Goal: Information Seeking & Learning: Learn about a topic

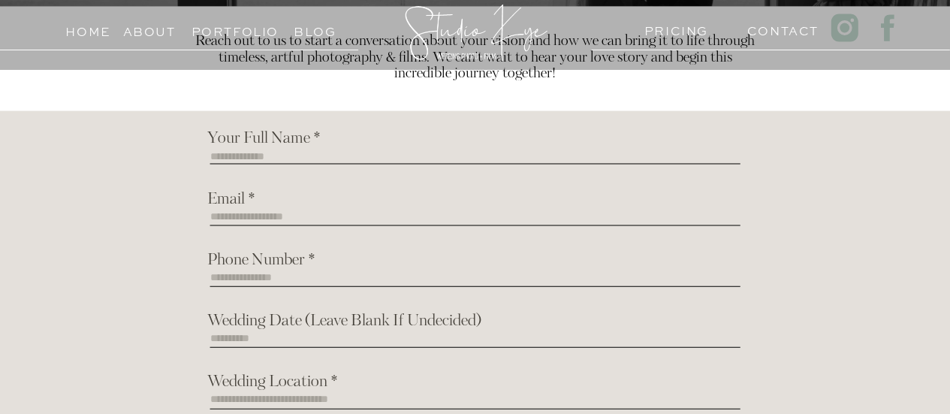
scroll to position [4282, 0]
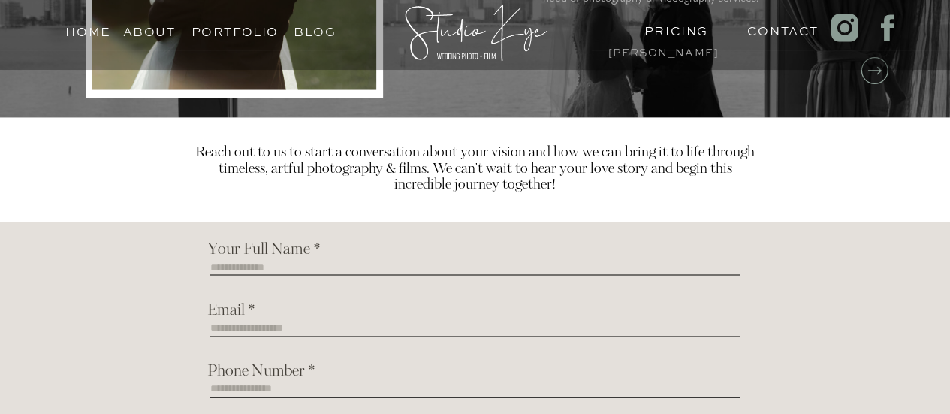
click at [219, 35] on h3 "Portfolio" at bounding box center [226, 28] width 68 height 14
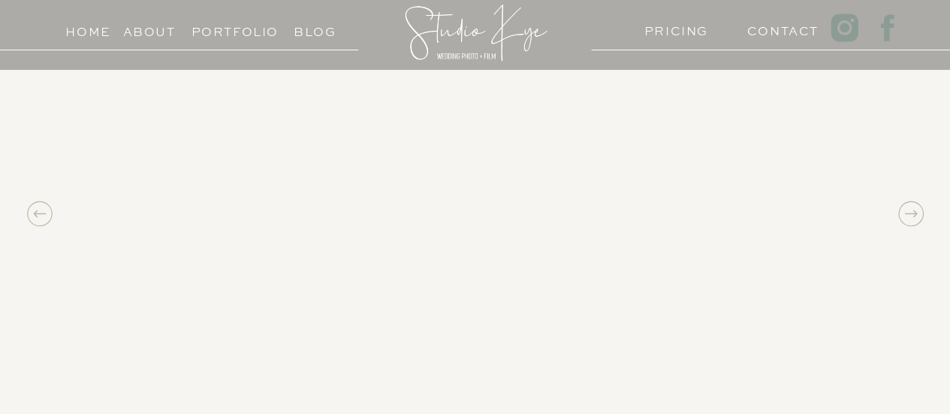
scroll to position [1352, 0]
click at [927, 276] on div "Home About PRICING Contact Portfolio Blog Films Photos Reach out to us to start…" at bounding box center [475, 102] width 950 height 2909
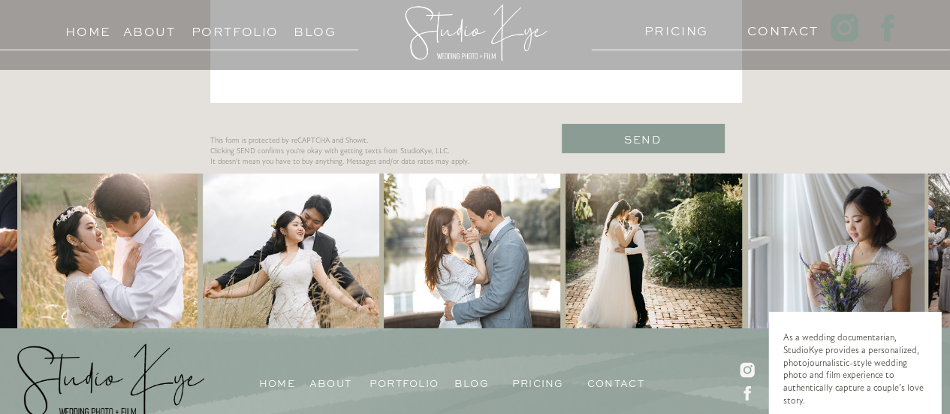
scroll to position [2495, 0]
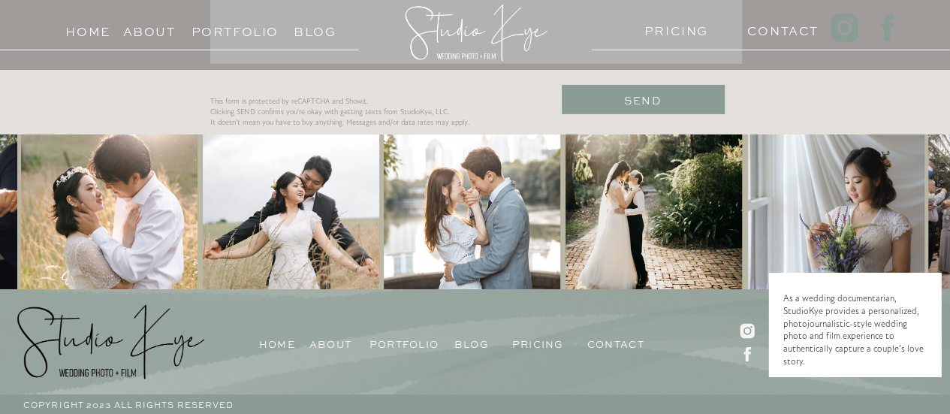
click at [393, 337] on h3 "Portfolio" at bounding box center [404, 342] width 68 height 14
click at [302, 204] on div at bounding box center [291, 212] width 177 height 157
click at [488, 198] on div at bounding box center [472, 212] width 177 height 157
click at [596, 195] on div at bounding box center [654, 212] width 177 height 157
click at [632, 188] on div at bounding box center [654, 212] width 177 height 157
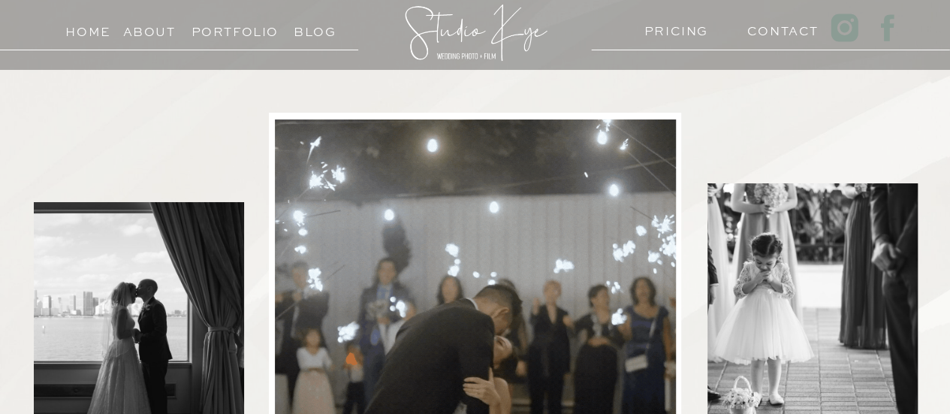
click at [700, 34] on h3 "PRICING" at bounding box center [674, 27] width 58 height 14
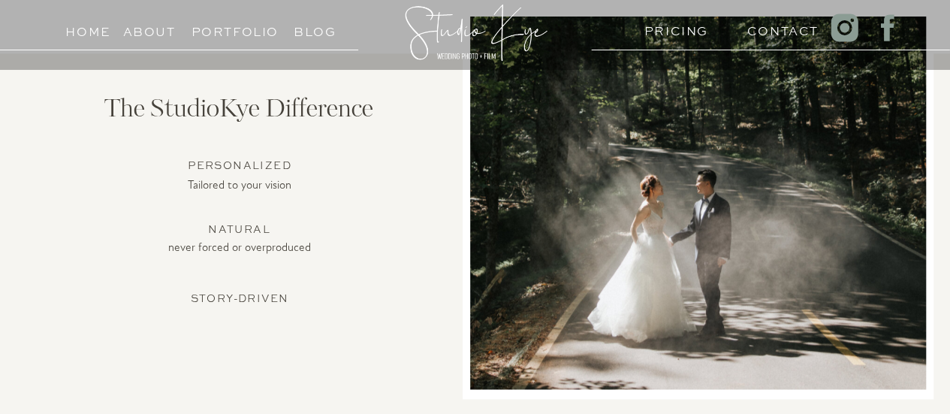
scroll to position [1202, 0]
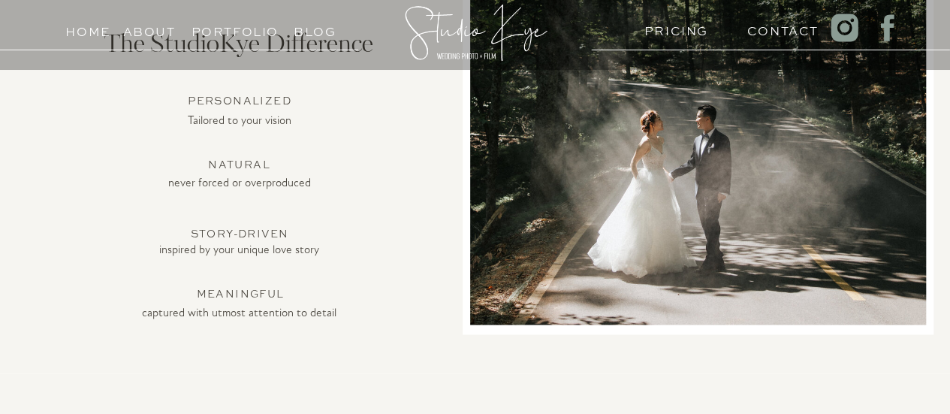
click at [811, 218] on div at bounding box center [698, 138] width 456 height 373
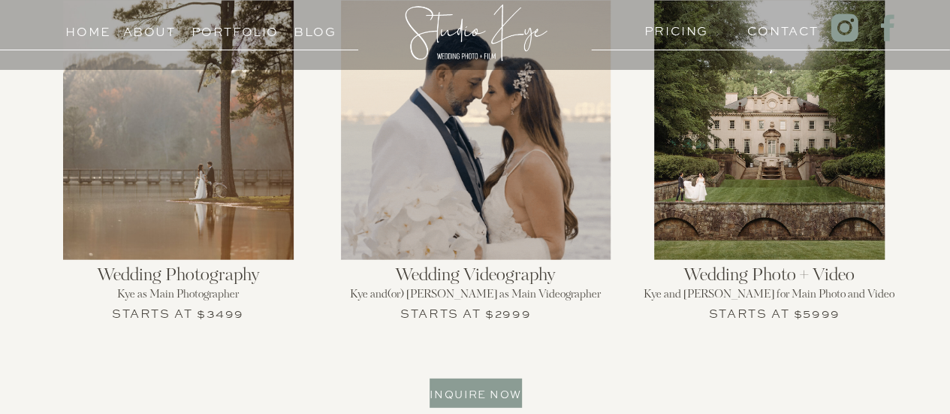
scroll to position [1728, 0]
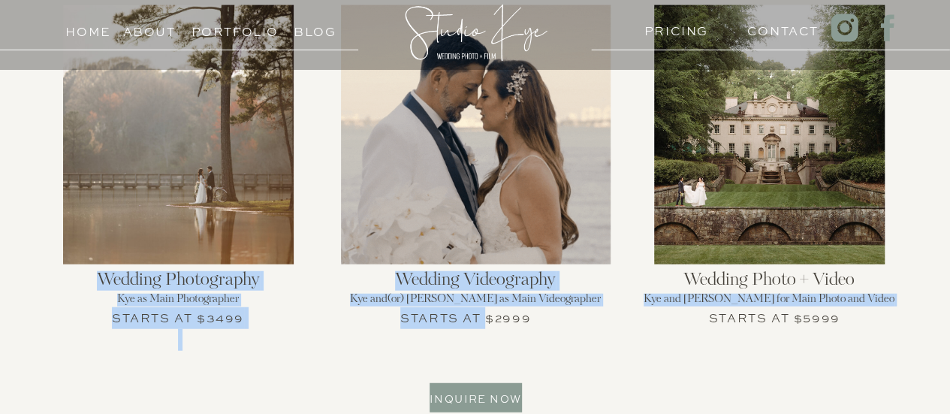
drag, startPoint x: 488, startPoint y: 321, endPoint x: 511, endPoint y: 330, distance: 25.0
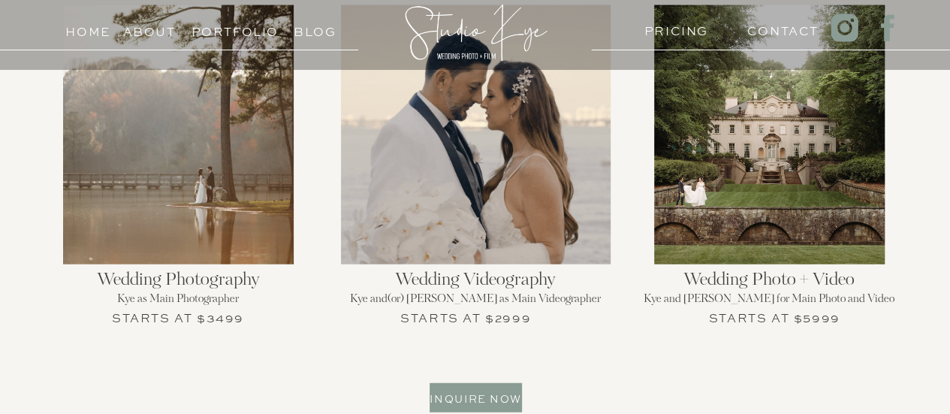
drag, startPoint x: 123, startPoint y: 326, endPoint x: 180, endPoint y: 322, distance: 56.5
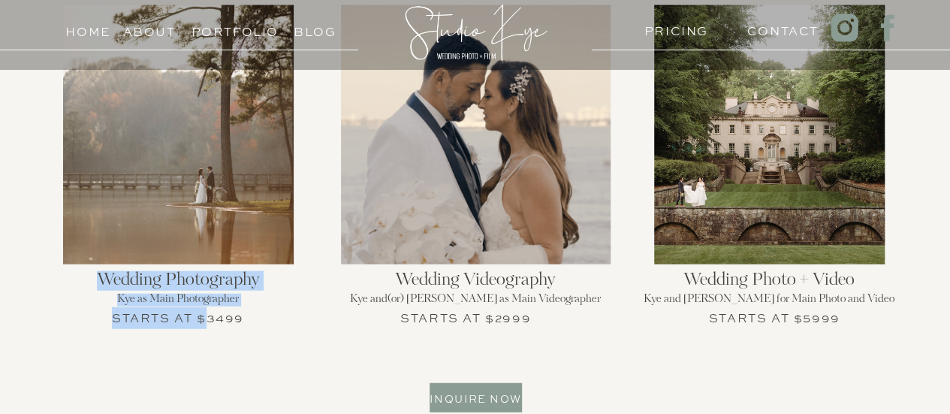
drag, startPoint x: 202, startPoint y: 322, endPoint x: 255, endPoint y: 324, distance: 52.6
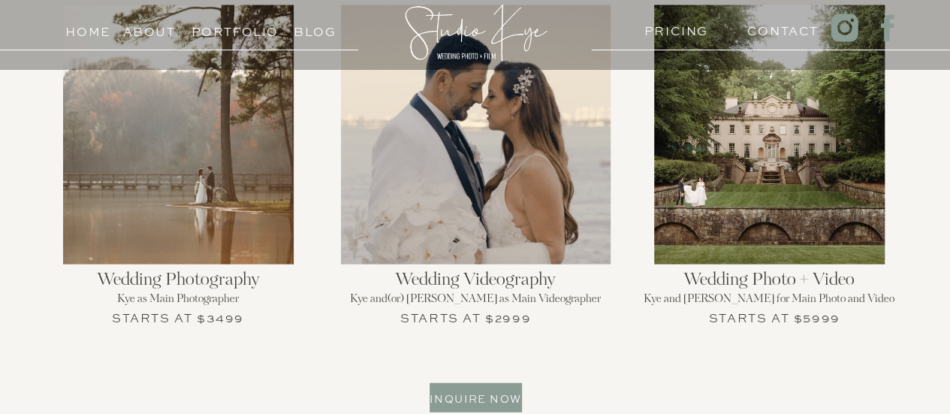
click at [222, 312] on h3 "Starts at $3499" at bounding box center [178, 316] width 134 height 18
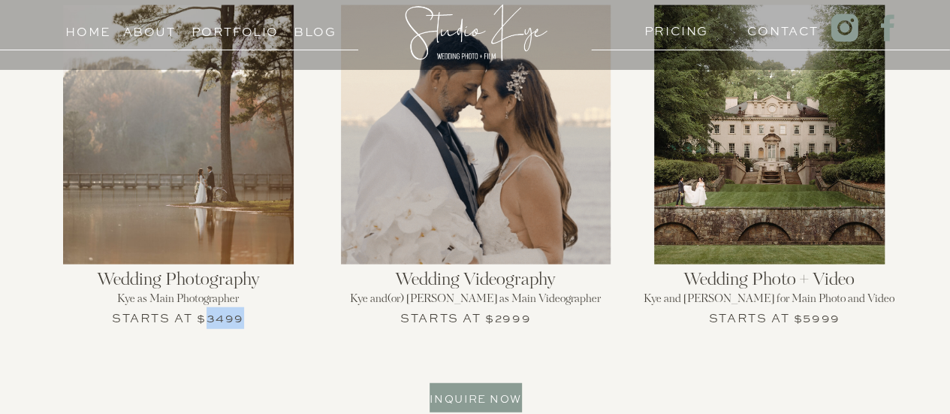
click at [222, 312] on h3 "Starts at $3499" at bounding box center [178, 316] width 134 height 18
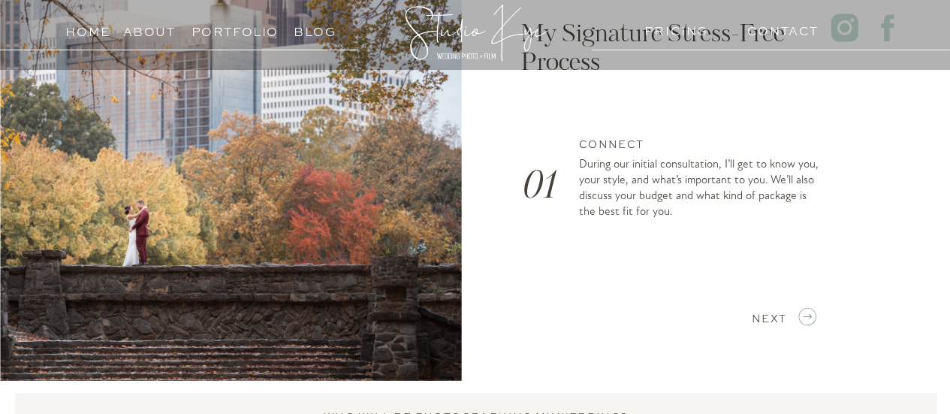
scroll to position [2254, 0]
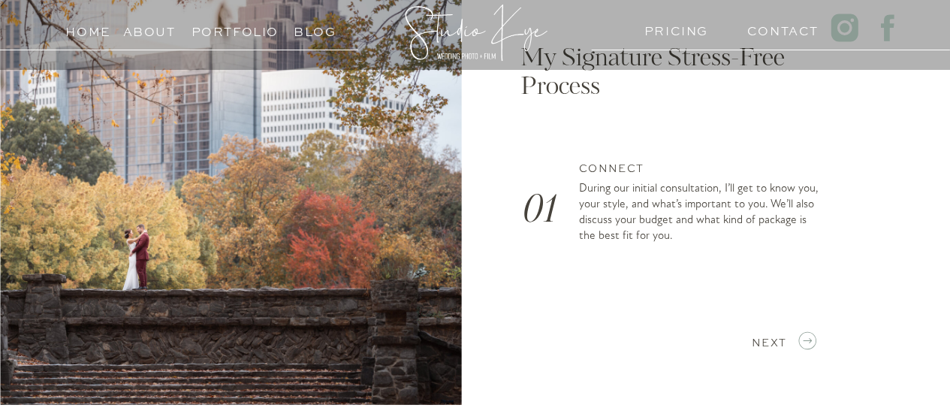
click at [805, 338] on icon at bounding box center [807, 340] width 21 height 25
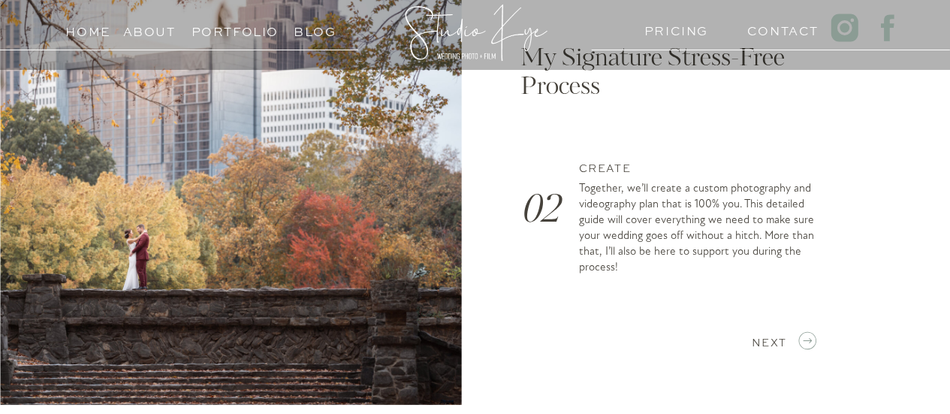
click at [805, 338] on icon at bounding box center [807, 340] width 21 height 25
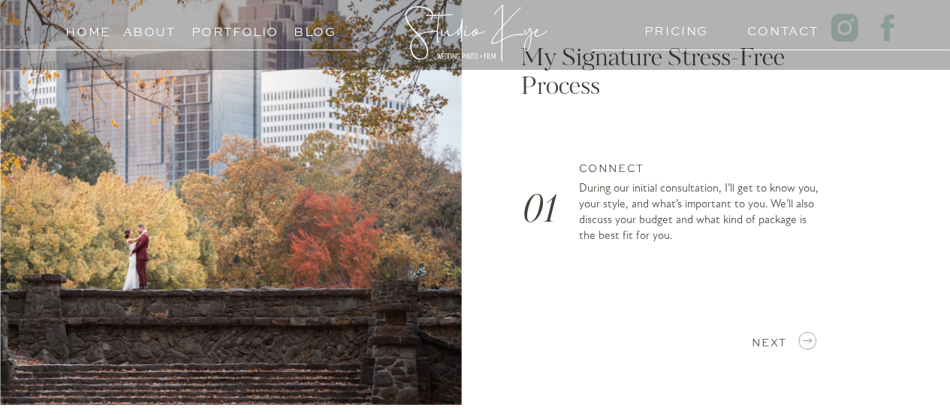
click at [805, 338] on icon at bounding box center [807, 340] width 21 height 25
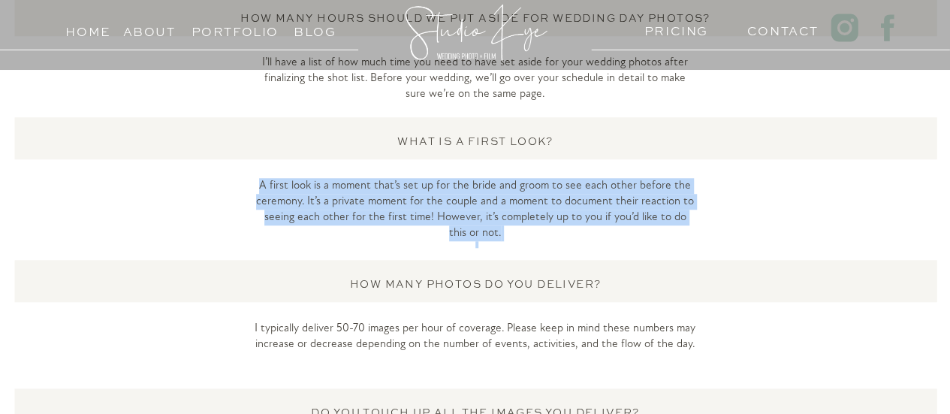
drag, startPoint x: 606, startPoint y: 248, endPoint x: 599, endPoint y: 242, distance: 9.0
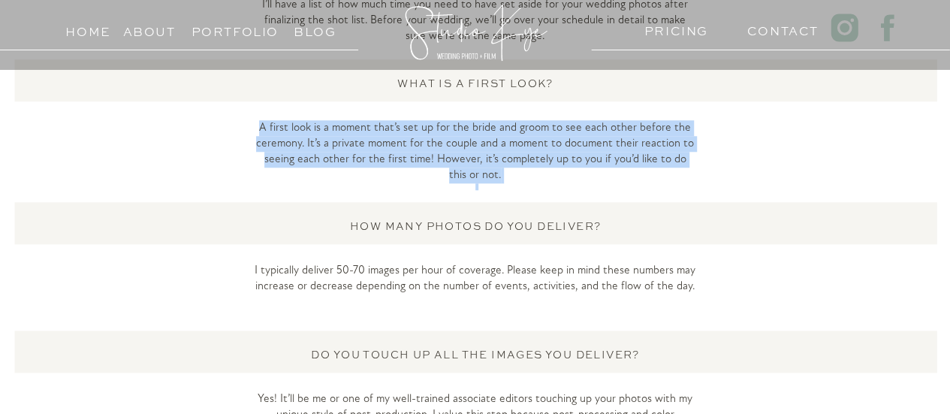
scroll to position [3531, 0]
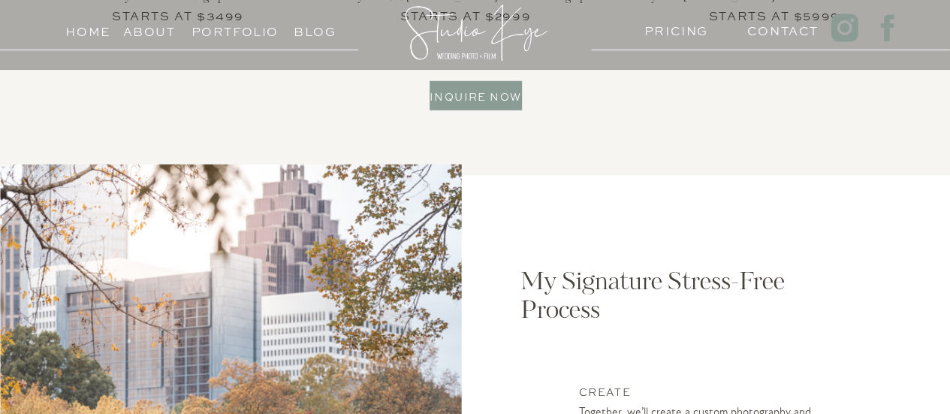
scroll to position [2103, 0]
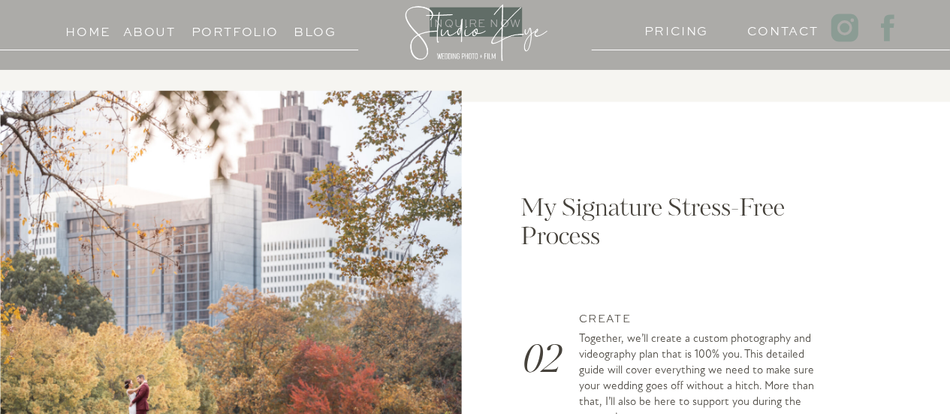
drag, startPoint x: 540, startPoint y: 1, endPoint x: 592, endPoint y: 214, distance: 219.5
click at [592, 214] on h2 "My Signature Stress-Free Process" at bounding box center [665, 227] width 289 height 64
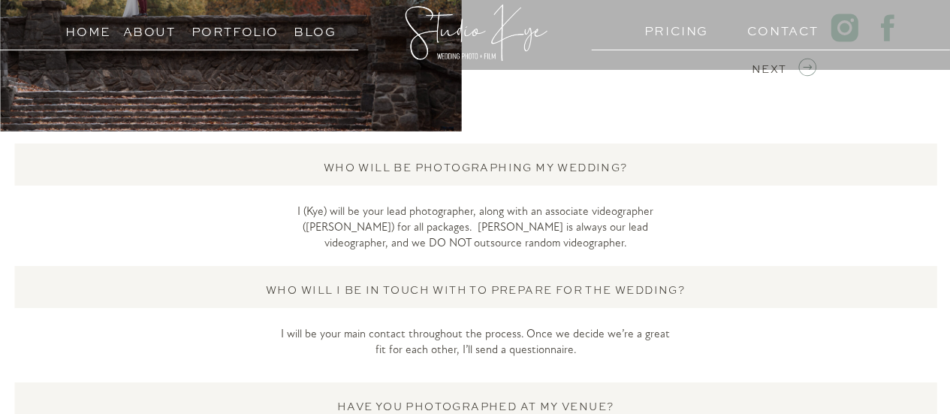
scroll to position [2554, 0]
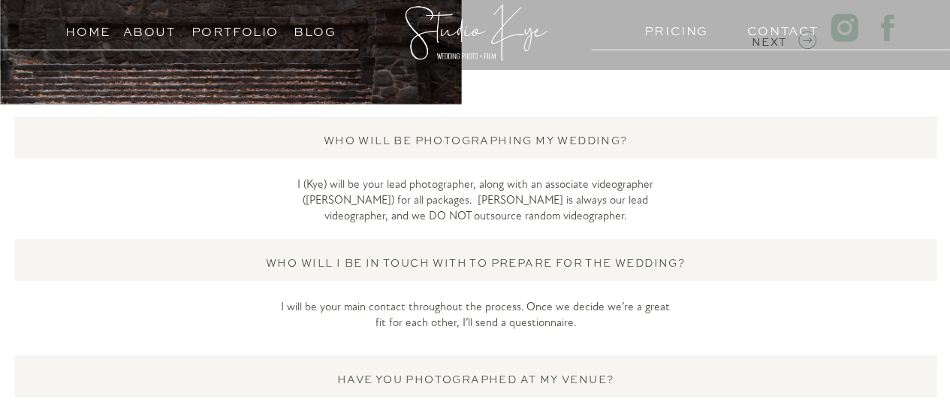
click at [647, 186] on p "I (Kye) will be your lead photographer, along with an associate videographer (J…" at bounding box center [475, 204] width 399 height 55
drag, startPoint x: 365, startPoint y: 199, endPoint x: 523, endPoint y: 202, distance: 157.8
click at [523, 201] on p "I (Kye) will be your lead photographer, along with an associate videographer (J…" at bounding box center [475, 204] width 399 height 55
click at [569, 230] on p "I (Kye) will be your lead photographer, along with an associate videographer (J…" at bounding box center [475, 204] width 399 height 55
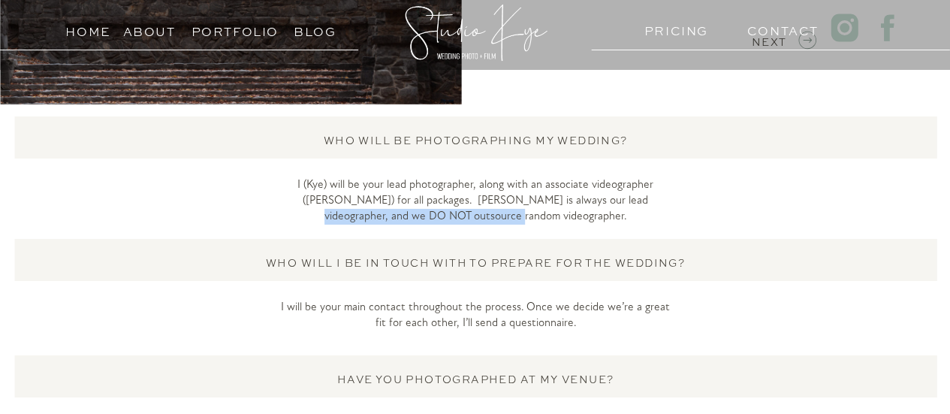
drag, startPoint x: 561, startPoint y: 201, endPoint x: 654, endPoint y: 210, distance: 92.9
click at [654, 210] on p "I (Kye) will be your lead photographer, along with an associate videographer (J…" at bounding box center [475, 204] width 399 height 55
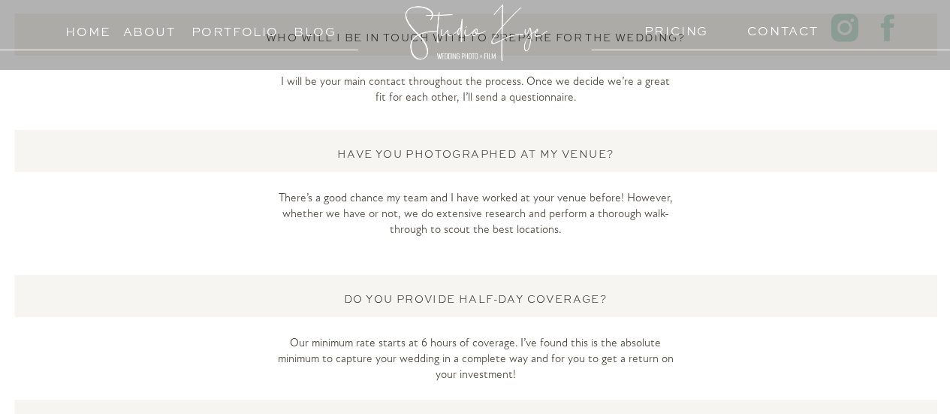
scroll to position [2855, 0]
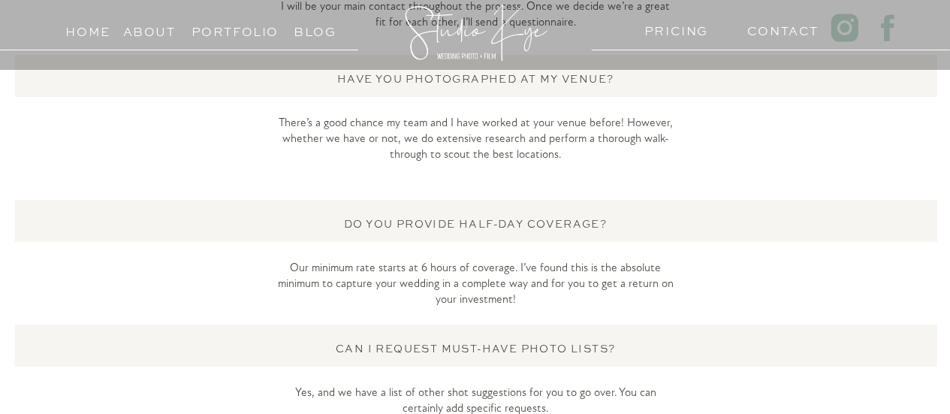
click at [427, 128] on p "There’s a good chance my team and I have worked at your venue before! However, …" at bounding box center [475, 147] width 399 height 62
